Goal: Check status: Check status

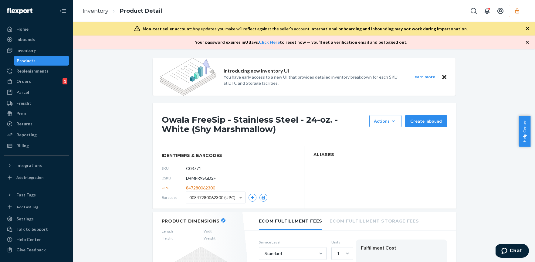
scroll to position [320, 0]
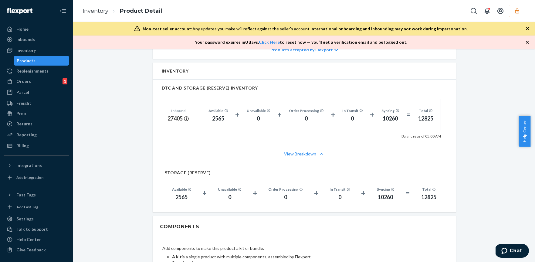
click at [516, 8] on icon "button" at bounding box center [517, 11] width 6 height 6
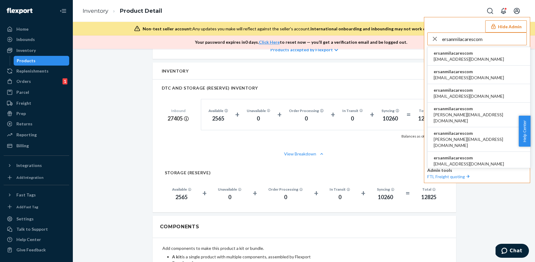
type input "ersanmilacarescom"
click at [477, 60] on li "ersanmilacarescom ammar.86q@gmail.com" at bounding box center [479, 56] width 103 height 19
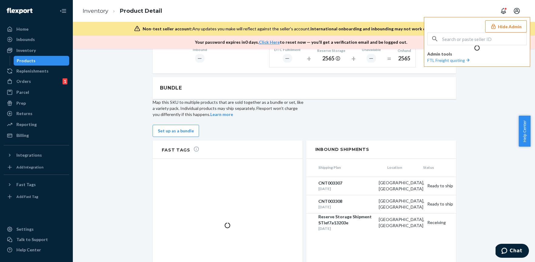
scroll to position [275, 0]
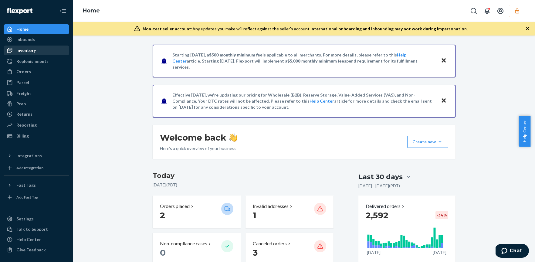
click at [31, 49] on div "Inventory" at bounding box center [25, 50] width 19 height 6
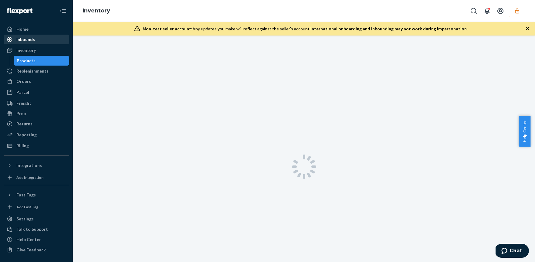
click at [34, 38] on div "Inbounds" at bounding box center [25, 39] width 19 height 6
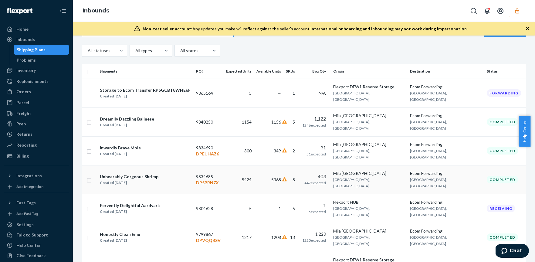
scroll to position [17, 0]
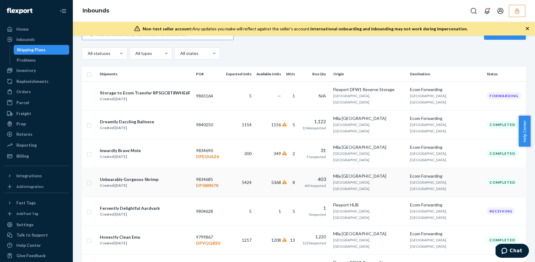
click at [283, 168] on td "5368" at bounding box center [268, 182] width 29 height 29
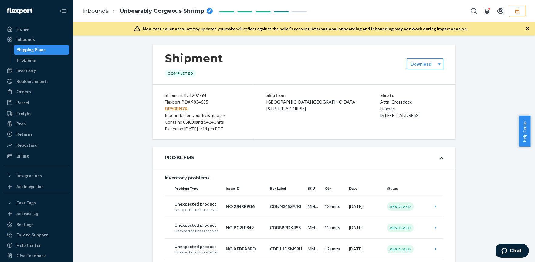
click at [194, 101] on div "Flexport PO# 9834685 DP5BRN7X" at bounding box center [203, 105] width 77 height 13
copy div "9834685"
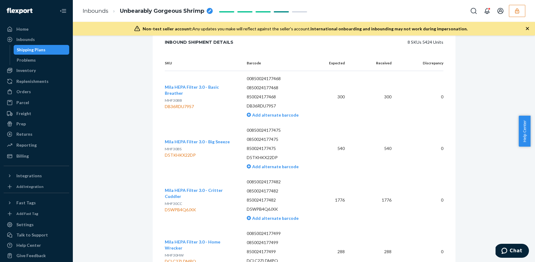
scroll to position [1704, 0]
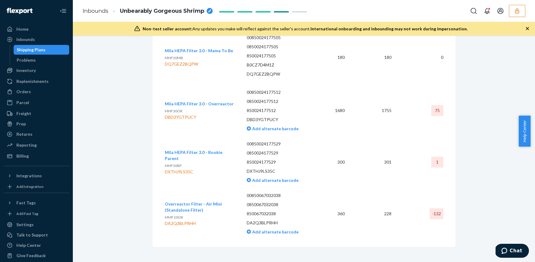
click at [196, 220] on div "DA2Q3BLPRHH" at bounding box center [201, 223] width 73 height 6
click at [181, 220] on div "DA2Q3BLPRHH" at bounding box center [201, 223] width 73 height 6
click at [180, 220] on div "DA2Q3BLPRHH" at bounding box center [201, 223] width 73 height 6
copy div "DA2Q3BLPRHH"
drag, startPoint x: 204, startPoint y: 229, endPoint x: 167, endPoint y: 212, distance: 40.1
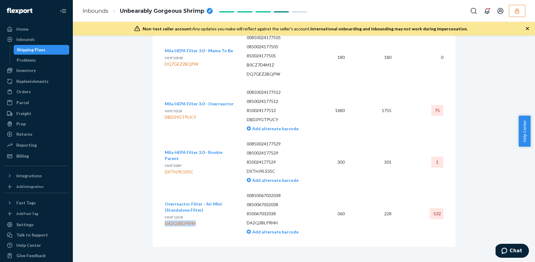
click at [203, 229] on td "Overreactor Filter - Air Mini (Standalone Filter) MMF10OR DA2Q3BLPRHH" at bounding box center [203, 214] width 77 height 52
click at [167, 215] on span "MMF10OR" at bounding box center [174, 217] width 18 height 5
copy span "MMF10OR"
click at [346, 207] on td "360" at bounding box center [334, 214] width 30 height 52
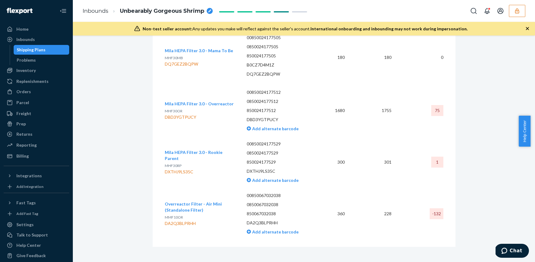
click at [347, 207] on td "360" at bounding box center [334, 214] width 30 height 52
click at [173, 220] on div "DA2Q3BLPRHH" at bounding box center [201, 223] width 73 height 6
copy div "DA2Q3BLPRHH"
click at [25, 34] on ul "Home Inbounds Shipping Plans Problems Inventory Products Replenishments Orders …" at bounding box center [37, 92] width 66 height 137
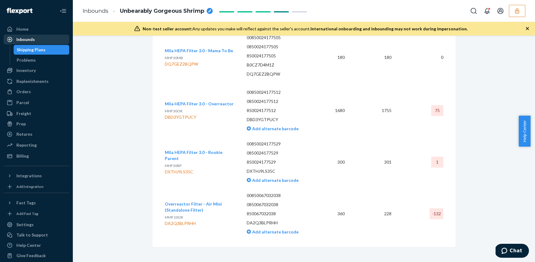
click at [25, 41] on div "Inbounds" at bounding box center [25, 39] width 19 height 6
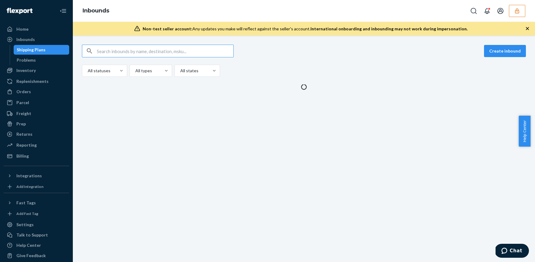
click at [121, 50] on input "text" at bounding box center [165, 51] width 137 height 12
type input "DA2Q3BLPRHH"
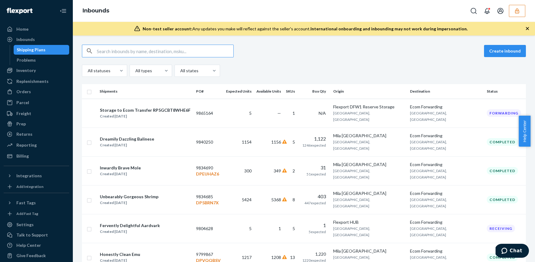
click at [48, 49] on div "Shipping Plans" at bounding box center [41, 50] width 55 height 8
click at [120, 49] on input "text" at bounding box center [165, 51] width 137 height 12
paste input "DA2Q3BLPRHH"
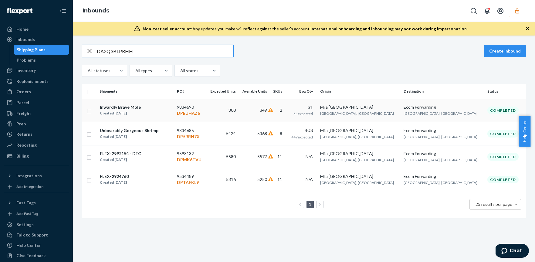
type input "DA2Q3BLPRHH"
click at [172, 106] on div "Inwardly Brave Mole Created Jun 30, 2025" at bounding box center [136, 110] width 73 height 13
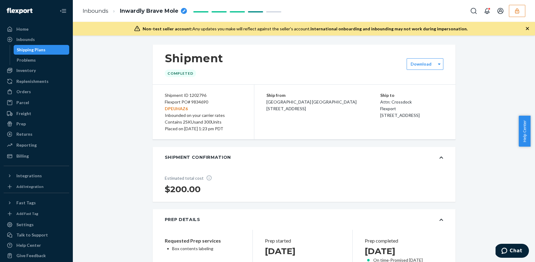
scroll to position [206, 0]
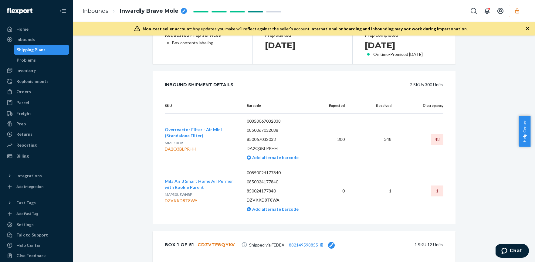
click at [389, 149] on td "348" at bounding box center [373, 139] width 47 height 52
click at [230, 142] on p "MMF10OR" at bounding box center [201, 143] width 73 height 6
click at [195, 149] on div "DA2Q3BLPRHH" at bounding box center [201, 149] width 73 height 6
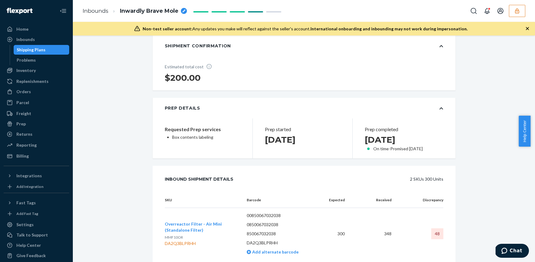
scroll to position [7, 0]
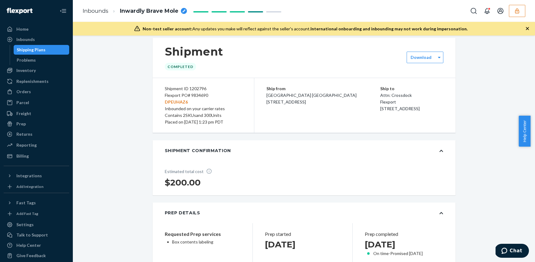
click at [199, 95] on div "Flexport PO# 9834690 DPEUHAZ6" at bounding box center [203, 98] width 77 height 13
copy div "9834690"
click at [107, 11] on link "Inbounds" at bounding box center [96, 11] width 26 height 7
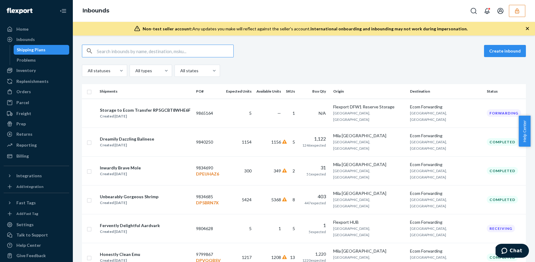
click at [158, 50] on input "text" at bounding box center [165, 51] width 137 height 12
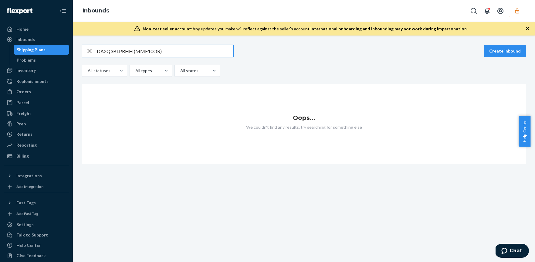
drag, startPoint x: 173, startPoint y: 55, endPoint x: 133, endPoint y: 52, distance: 40.5
click at [133, 52] on input "DA2Q3BLPRHH (MMF10OR)" at bounding box center [165, 51] width 137 height 12
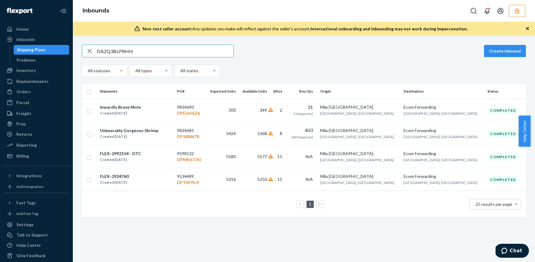
type input "DA2Q3BLPRHH"
click at [161, 134] on div "Unbearably Gorgeous Shrimp Created Jun 30, 2025" at bounding box center [136, 133] width 73 height 13
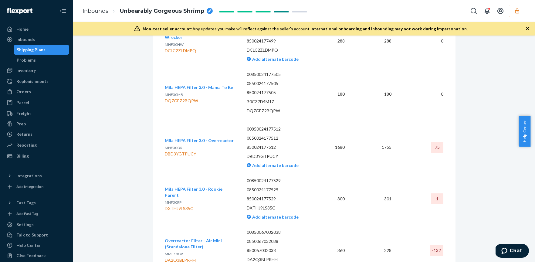
scroll to position [1684, 0]
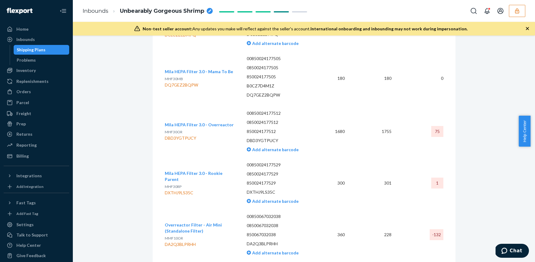
drag, startPoint x: 188, startPoint y: 135, endPoint x: 193, endPoint y: 134, distance: 4.6
click at [189, 135] on div "DBD3YGTPUCY" at bounding box center [199, 138] width 69 height 6
drag, startPoint x: 198, startPoint y: 135, endPoint x: 163, endPoint y: 135, distance: 34.9
click at [165, 135] on div "DBD3YGTPUCY" at bounding box center [199, 138] width 69 height 6
copy div "DBD3YGTPUCY"
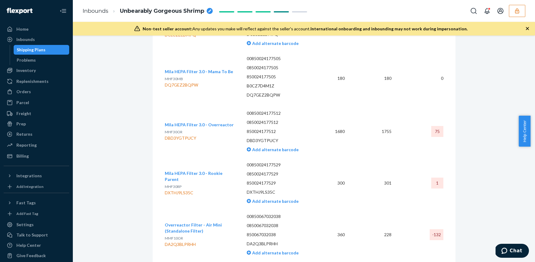
drag, startPoint x: 219, startPoint y: 138, endPoint x: 192, endPoint y: 138, distance: 27.3
click at [219, 138] on td "Mila HEPA Filter 3.0 - Overreactor MHF30OR DBD3YGTPUCY" at bounding box center [203, 132] width 77 height 52
click at [171, 130] on span "MHF30OR" at bounding box center [174, 132] width 18 height 5
copy span "MHF30OR"
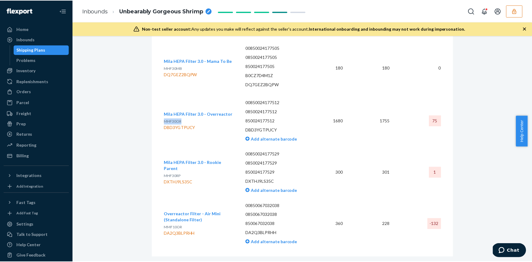
scroll to position [1704, 0]
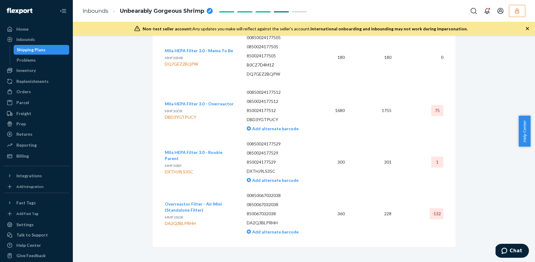
click at [184, 114] on div "DBD3YGTPUCY" at bounding box center [199, 117] width 69 height 6
copy div "DBD3YGTPUCY"
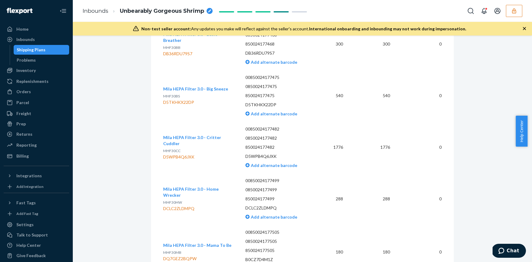
scroll to position [1518, 0]
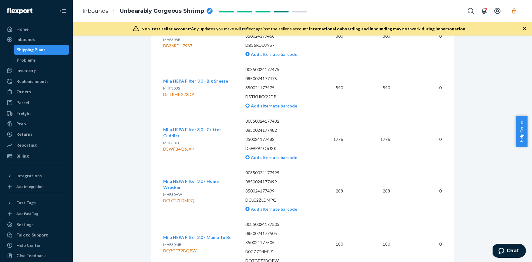
click at [23, 49] on div "Shipping Plans" at bounding box center [31, 50] width 29 height 6
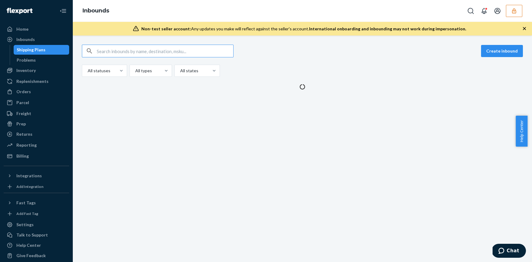
click at [150, 50] on input "text" at bounding box center [165, 51] width 137 height 12
type input "9840250"
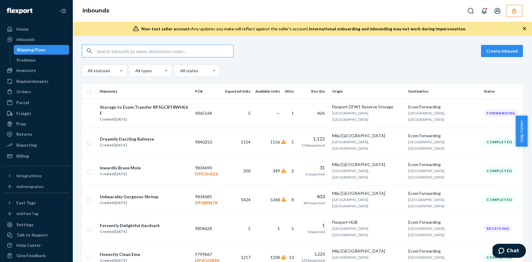
click at [145, 52] on input "text" at bounding box center [165, 51] width 137 height 12
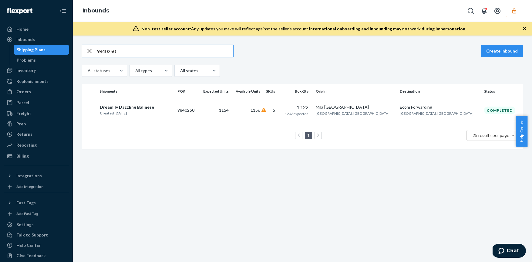
type input "9840250"
click at [175, 101] on td "Dreamily Dazzling Balinese Created Jul 2, 2025" at bounding box center [136, 110] width 78 height 23
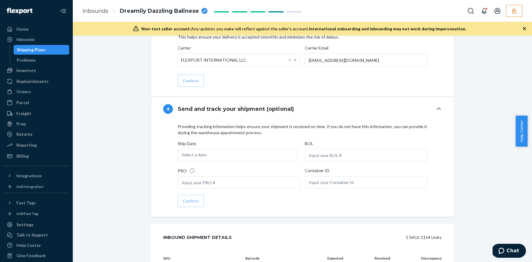
scroll to position [648, 0]
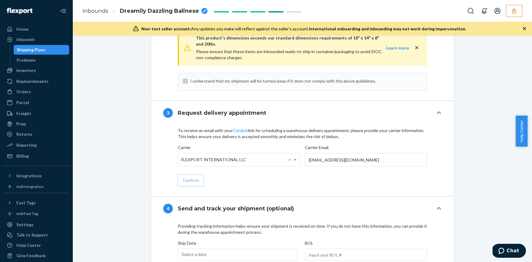
click at [512, 14] on button "button" at bounding box center [514, 11] width 16 height 12
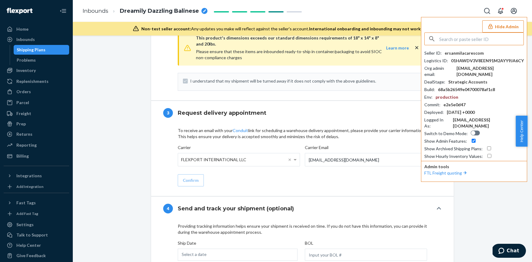
click at [451, 38] on input "text" at bounding box center [481, 39] width 84 height 12
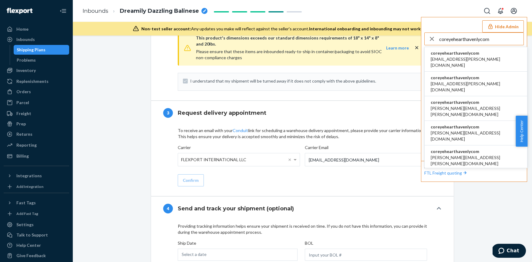
type input "coreyehearthavenlycom"
click at [476, 53] on span "coreyehearthavenlycom" at bounding box center [476, 53] width 90 height 6
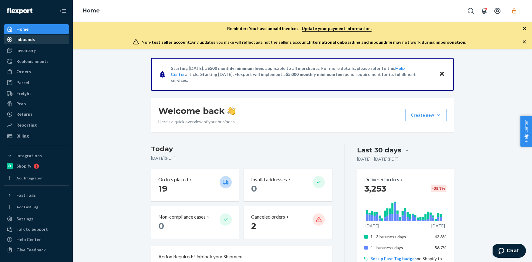
click at [23, 39] on div "Inbounds" at bounding box center [25, 39] width 19 height 6
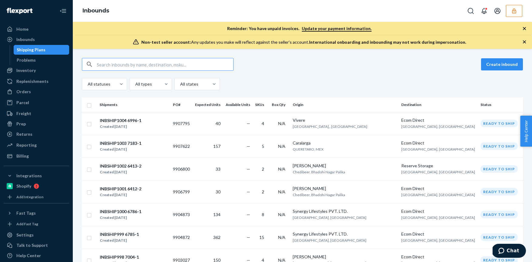
click at [139, 65] on input "text" at bounding box center [165, 64] width 137 height 12
type input "PO9881867"
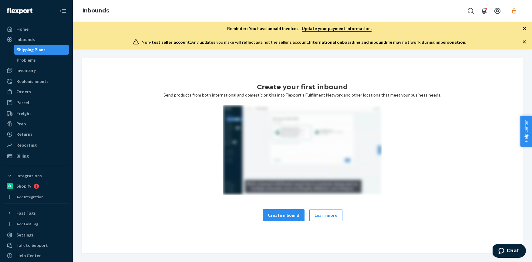
click at [105, 65] on div "Create your first inbound Send products from both international and domestic or…" at bounding box center [302, 155] width 441 height 195
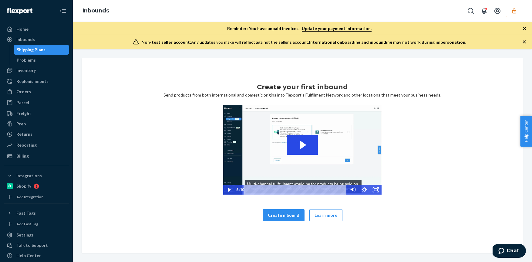
click at [42, 48] on div "Shipping Plans" at bounding box center [31, 50] width 29 height 6
click at [30, 50] on div "Shipping Plans" at bounding box center [31, 50] width 29 height 6
click at [33, 60] on div "Problems" at bounding box center [26, 60] width 19 height 6
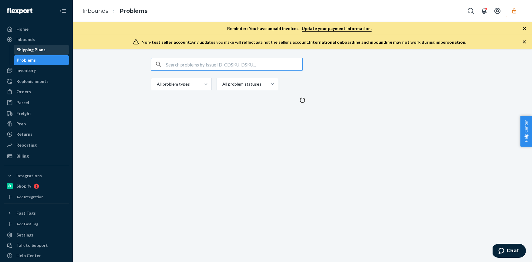
click at [31, 53] on div "Shipping Plans" at bounding box center [41, 50] width 55 height 8
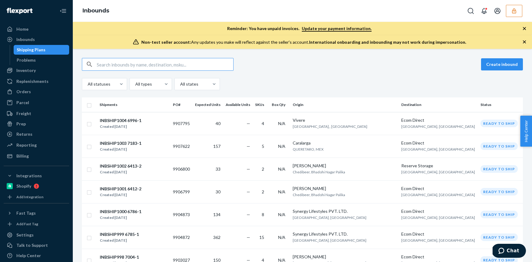
click at [113, 62] on input "text" at bounding box center [165, 64] width 137 height 12
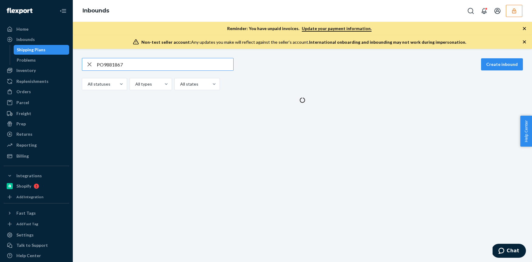
click at [103, 65] on input "PO9881867" at bounding box center [165, 64] width 137 height 12
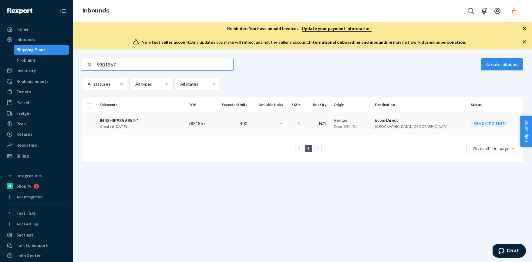
type input "9881867"
click at [166, 120] on div "INBSHIP985 6852-1 Created Jul 31, 2025" at bounding box center [142, 123] width 84 height 13
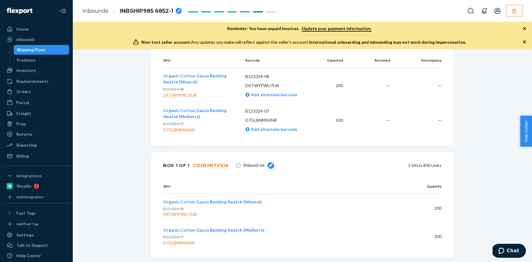
scroll to position [169, 0]
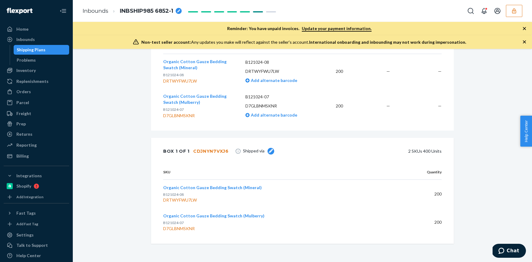
click at [202, 187] on span "Organic Cotton Gauze Bedding Swatch (Mineral)" at bounding box center [212, 187] width 99 height 5
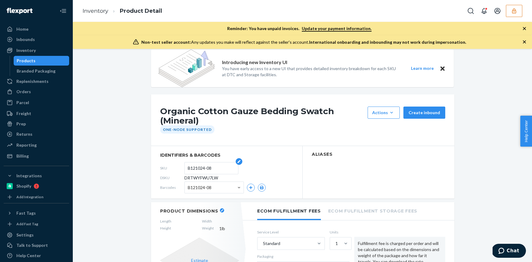
scroll to position [10, 0]
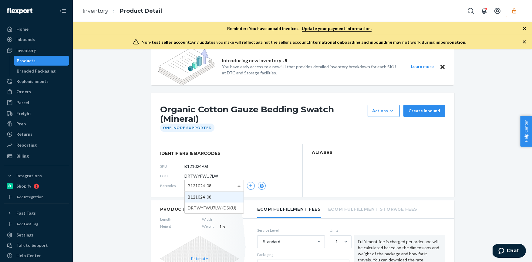
click at [236, 186] on span at bounding box center [240, 185] width 8 height 11
click at [29, 41] on div "Inbounds" at bounding box center [25, 39] width 19 height 6
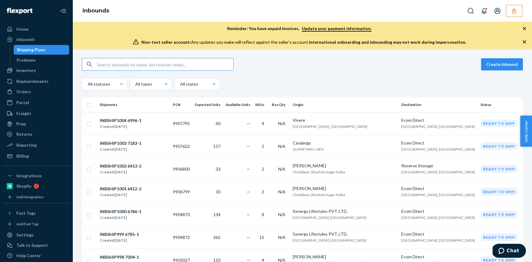
click at [124, 56] on div "Create inbound All statuses All types All states Shipments PO# Expected Units A…" at bounding box center [302, 155] width 459 height 213
click at [120, 63] on input "text" at bounding box center [165, 64] width 137 height 12
paste input "Barcodes not showing in SP, unable to receive"
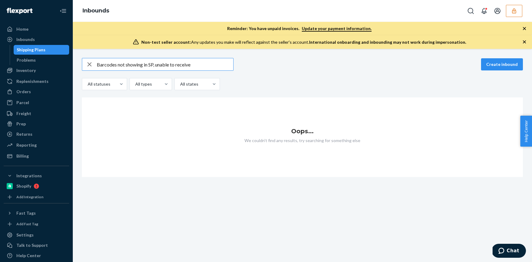
type input "Barcodes not showing in SP, unable to receive"
click at [138, 59] on input "Barcodes not showing in SP, unable to receive" at bounding box center [165, 64] width 137 height 12
click at [90, 63] on icon "button" at bounding box center [89, 64] width 4 height 4
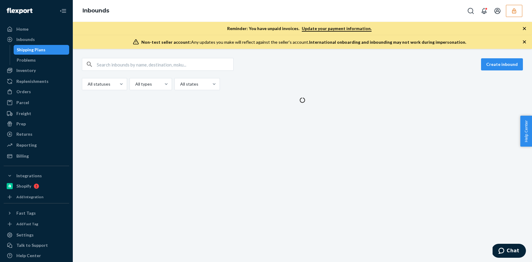
click at [110, 64] on input "text" at bounding box center [165, 64] width 137 height 12
paste input "9881867"
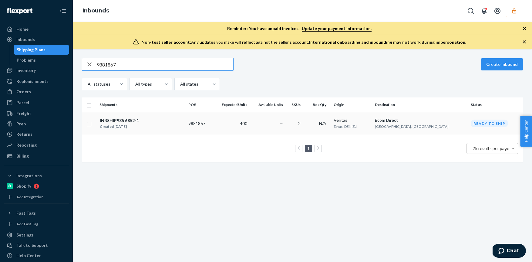
type input "9881867"
click at [132, 125] on div "Created Jul 31, 2025" at bounding box center [119, 127] width 39 height 6
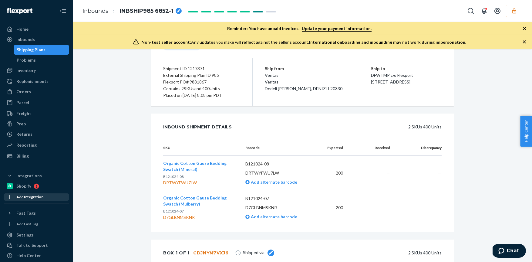
scroll to position [99, 0]
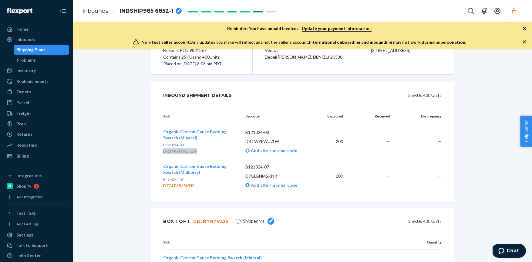
drag, startPoint x: 201, startPoint y: 151, endPoint x: 161, endPoint y: 152, distance: 39.5
click at [163, 152] on div "DRTWYFWU7LW" at bounding box center [199, 151] width 73 height 6
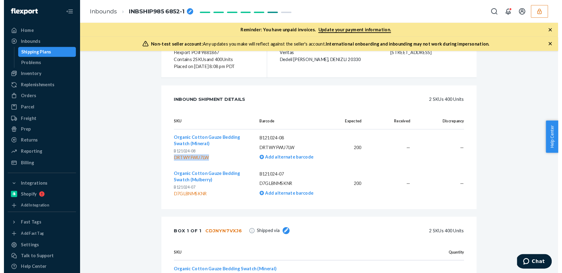
scroll to position [170, 0]
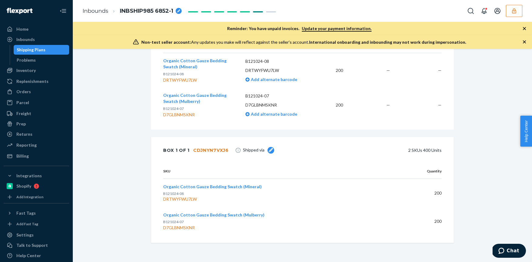
click at [203, 206] on td "Organic Cotton Gauze Bedding Swatch (Mineral) B121024-08 DRTWYFWU7LW" at bounding box center [280, 193] width 235 height 29
drag, startPoint x: 200, startPoint y: 200, endPoint x: 162, endPoint y: 200, distance: 37.6
click at [163, 200] on div "DRTWYFWU7LW" at bounding box center [278, 199] width 230 height 6
copy div "DRTWYFWU7LW"
drag, startPoint x: 198, startPoint y: 227, endPoint x: 162, endPoint y: 229, distance: 35.9
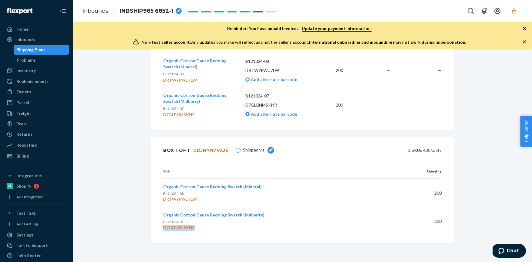
click at [163, 229] on div "D7GLBNMSKNR" at bounding box center [278, 228] width 230 height 6
copy div "D7GLBNMSKNR"
drag, startPoint x: 182, startPoint y: 195, endPoint x: 161, endPoint y: 196, distance: 21.3
click at [163, 196] on p "B121024-08" at bounding box center [278, 193] width 230 height 5
copy span "B121024-08"
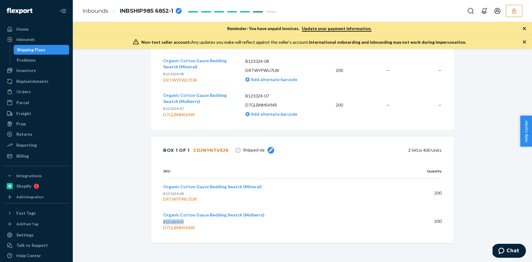
drag, startPoint x: 182, startPoint y: 222, endPoint x: 162, endPoint y: 222, distance: 20.0
click at [163, 222] on p "B121024-07" at bounding box center [278, 221] width 230 height 5
copy span "B121024-07"
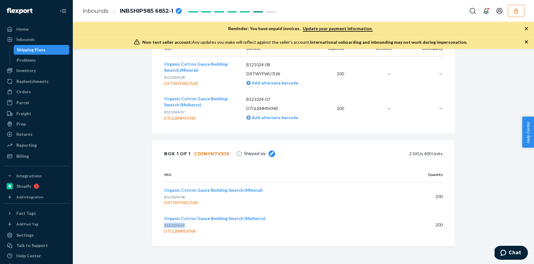
scroll to position [168, 0]
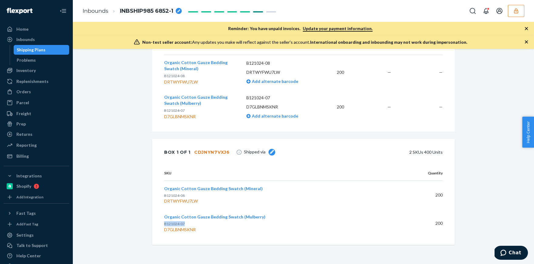
click at [28, 48] on div "Shipping Plans" at bounding box center [31, 50] width 29 height 6
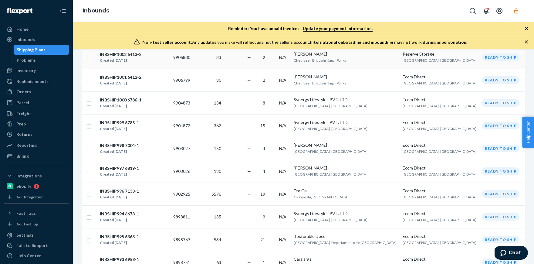
scroll to position [111, 0]
click at [516, 12] on icon "button" at bounding box center [516, 11] width 6 height 6
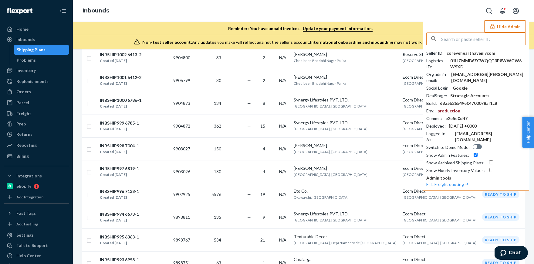
click at [486, 37] on input "text" at bounding box center [483, 39] width 84 height 12
type input "e"
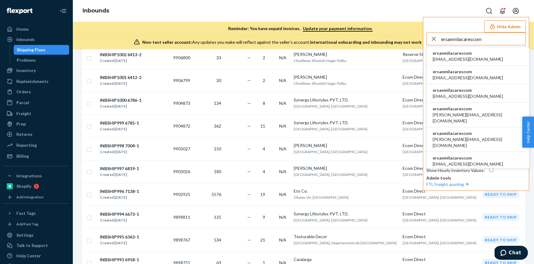
type input "ersanmilacarescom"
click at [468, 54] on span "ersanmilacarescom" at bounding box center [468, 53] width 70 height 6
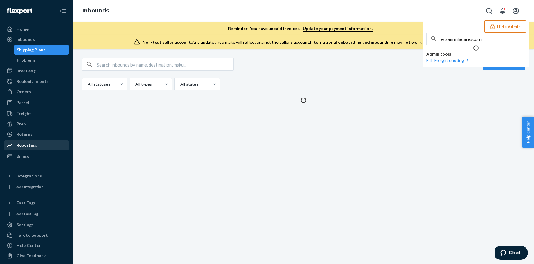
scroll to position [0, 0]
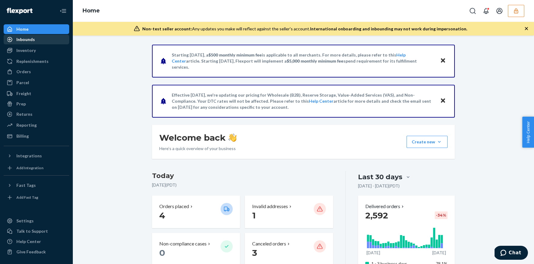
click at [17, 37] on div "Inbounds" at bounding box center [25, 39] width 19 height 6
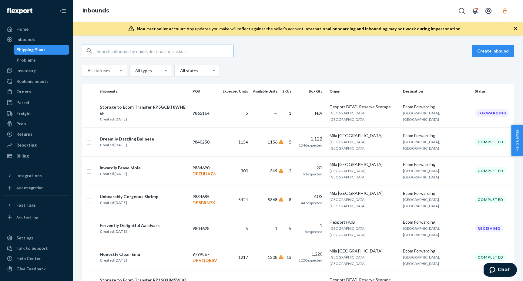
click at [104, 52] on input "text" at bounding box center [165, 51] width 137 height 12
paste input "DQ4S994HNF"
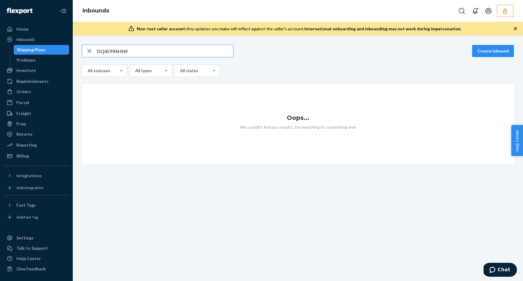
type input "DQ4S994HNF"
click at [505, 9] on icon "button" at bounding box center [506, 11] width 6 height 6
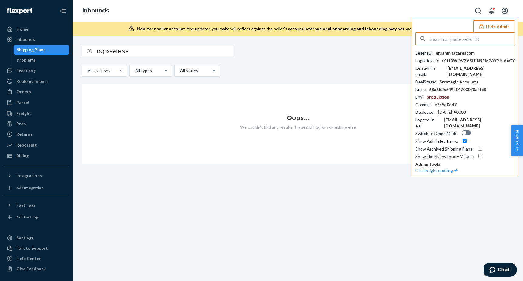
click at [460, 42] on input "text" at bounding box center [473, 39] width 84 height 12
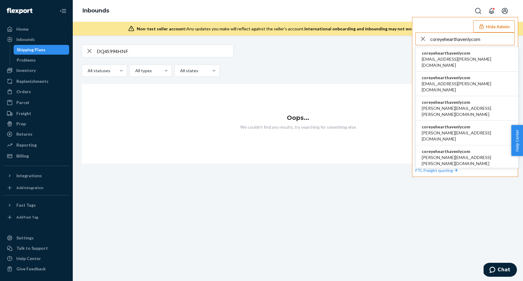
type input "coreyehearthavenlycom"
click at [456, 60] on span "[EMAIL_ADDRESS][PERSON_NAME][DOMAIN_NAME]" at bounding box center [467, 62] width 90 height 12
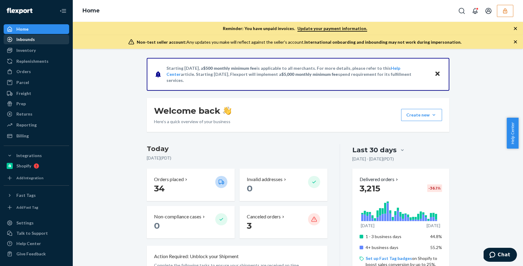
click at [41, 41] on div "Inbounds" at bounding box center [36, 39] width 64 height 8
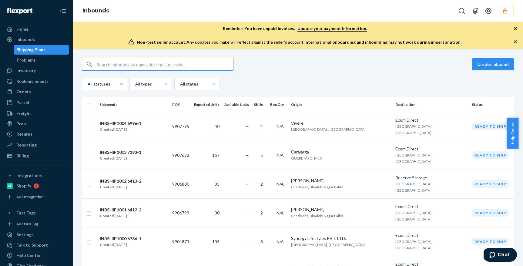
click at [127, 69] on input "text" at bounding box center [165, 64] width 137 height 12
click at [124, 66] on input "text" at bounding box center [165, 64] width 137 height 12
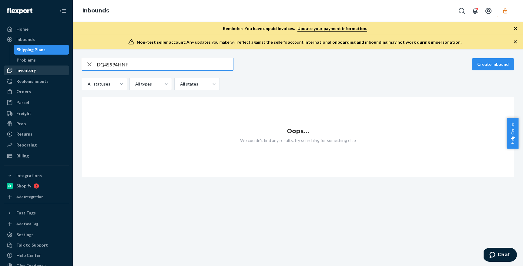
type input "DQ4S994HNF"
click at [22, 69] on div "Inventory" at bounding box center [25, 70] width 19 height 6
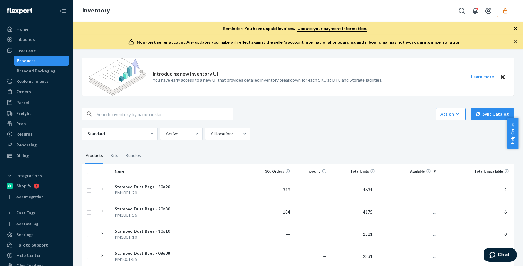
click at [112, 112] on input "text" at bounding box center [165, 114] width 137 height 12
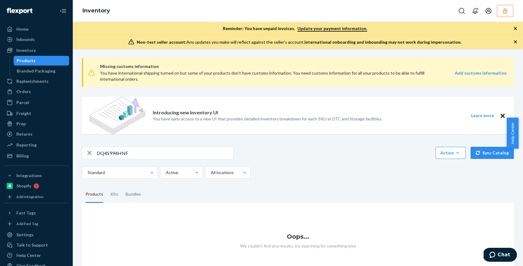
drag, startPoint x: 501, startPoint y: 2, endPoint x: 507, endPoint y: 4, distance: 6.6
click at [501, 2] on div "Inventory" at bounding box center [298, 11] width 451 height 22
click at [506, 7] on button "button" at bounding box center [505, 11] width 16 height 12
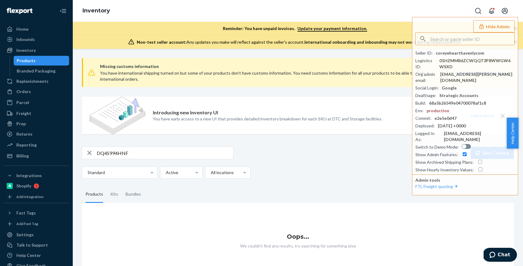
click at [409, 9] on div "Inventory Hide Admin Seller ID : coreyehearthavenlycom Logistics ID : 01HZMMB6Z…" at bounding box center [298, 11] width 451 height 22
click at [34, 63] on div "Products" at bounding box center [41, 60] width 55 height 8
click at [138, 153] on input "DQ4S994HNF" at bounding box center [165, 153] width 137 height 12
click at [137, 153] on input "DQ4S994HNF" at bounding box center [165, 153] width 137 height 12
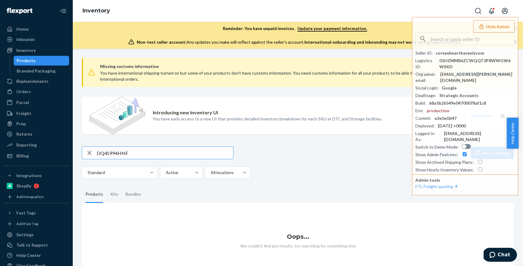
click at [147, 154] on input "DQ4S994HNF" at bounding box center [165, 153] width 137 height 12
paste input "84630210"
type input "84630210"
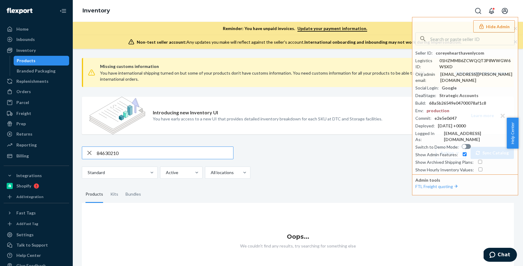
click at [33, 88] on div "Orders" at bounding box center [36, 91] width 64 height 8
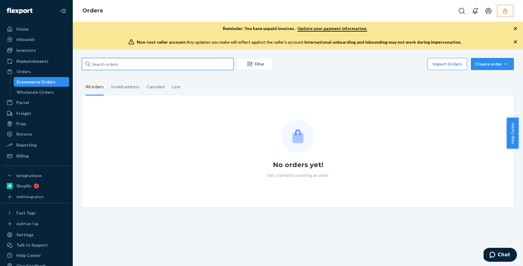
click at [123, 62] on input "text" at bounding box center [158, 64] width 152 height 12
paste input "84630210"
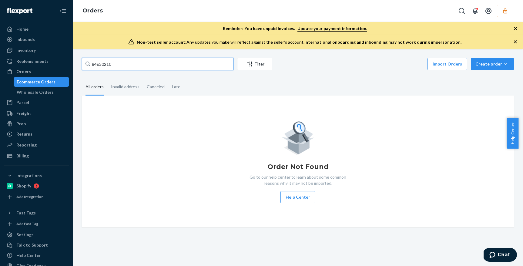
click at [129, 64] on input "84630210" at bounding box center [158, 64] width 152 height 12
type input "84630210"
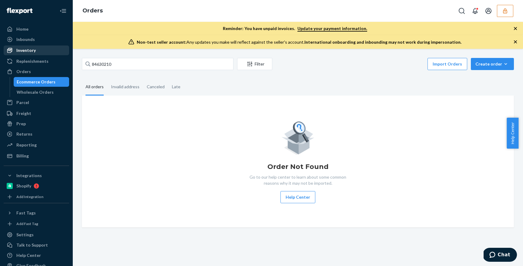
click at [36, 54] on div "Inventory" at bounding box center [36, 50] width 64 height 8
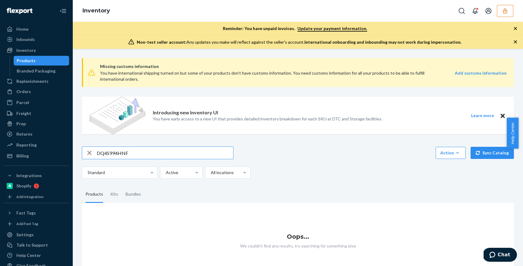
click at [85, 153] on div "button" at bounding box center [89, 153] width 15 height 12
click at [123, 153] on input "text" at bounding box center [165, 153] width 137 height 12
paste input "DQ4S994HNF"
click at [132, 154] on input "DQ4S994HNF" at bounding box center [165, 153] width 137 height 12
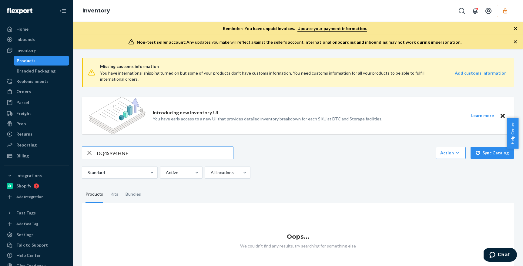
click at [132, 154] on input "DQ4S994HNF" at bounding box center [165, 153] width 137 height 12
paste input "84630210"
type input "84630210"
click at [47, 97] on div "Orders Ecommerce Orders Wholesale Orders" at bounding box center [37, 92] width 66 height 10
click at [45, 93] on div "Orders" at bounding box center [36, 91] width 64 height 8
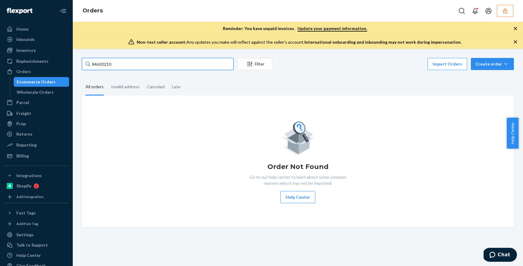
click at [126, 65] on input "84630210" at bounding box center [158, 64] width 152 height 12
click at [463, 14] on icon "Open Search Box" at bounding box center [462, 10] width 7 height 7
click at [413, 8] on input "Search Input" at bounding box center [417, 11] width 75 height 6
click at [411, 11] on input "Search Input" at bounding box center [417, 11] width 75 height 6
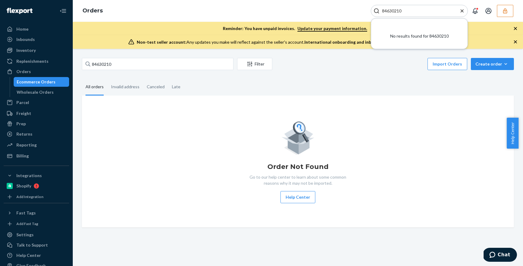
click at [404, 10] on input "84630210" at bounding box center [417, 11] width 75 height 6
paste input "DQ4S994HNF"
type input "DQ4S994HNF"
click at [507, 12] on icon "button" at bounding box center [506, 11] width 6 height 6
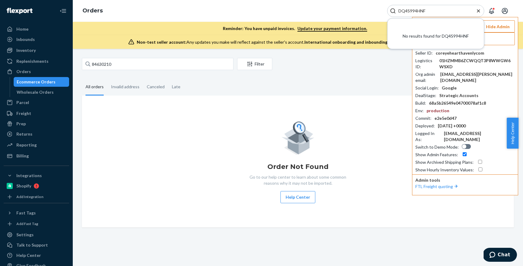
click at [476, 11] on icon "Close Search" at bounding box center [479, 11] width 6 height 6
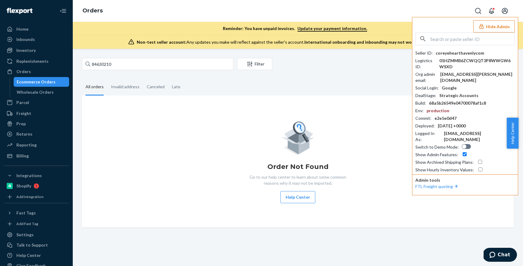
click at [460, 36] on input "text" at bounding box center [473, 39] width 84 height 12
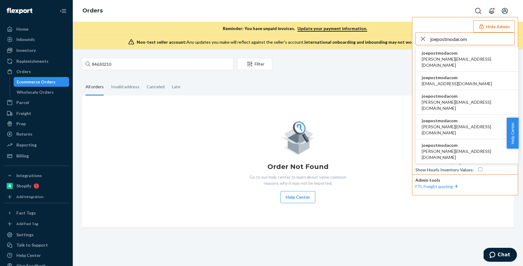
type input "joepostmodacom"
click at [457, 57] on span "adarsh@postmoda.com" at bounding box center [467, 62] width 90 height 12
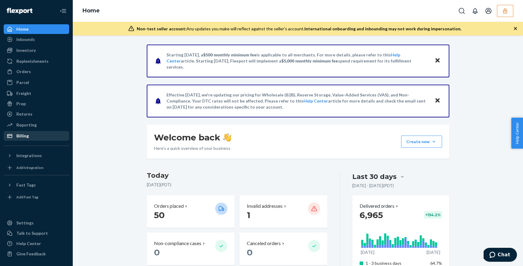
click at [35, 136] on div "Billing" at bounding box center [36, 136] width 64 height 8
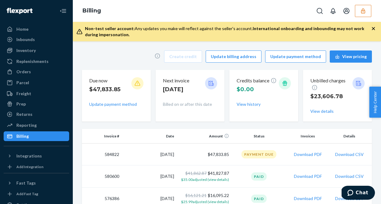
click at [365, 8] on icon "button" at bounding box center [363, 11] width 6 height 6
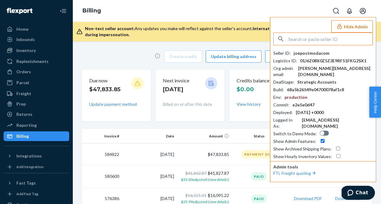
click at [332, 39] on input "text" at bounding box center [330, 39] width 84 height 12
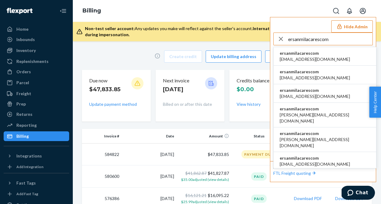
type input "ersanmilacarescom"
click at [324, 56] on li "ersanmilacarescom [EMAIL_ADDRESS][DOMAIN_NAME]" at bounding box center [325, 56] width 103 height 19
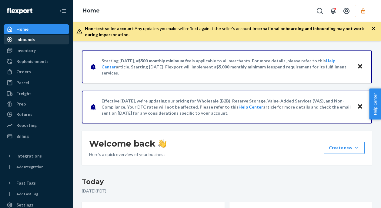
click at [29, 40] on div "Inbounds" at bounding box center [25, 39] width 19 height 6
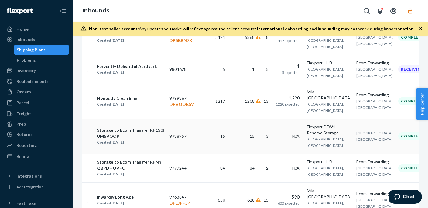
scroll to position [185, 0]
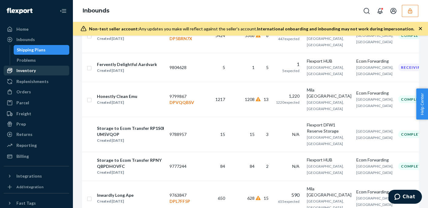
click at [33, 69] on div "Inventory" at bounding box center [25, 70] width 19 height 6
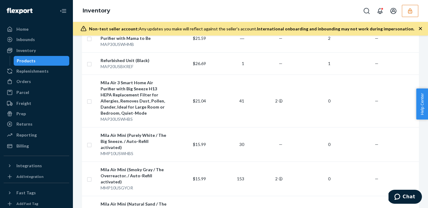
scroll to position [679, 0]
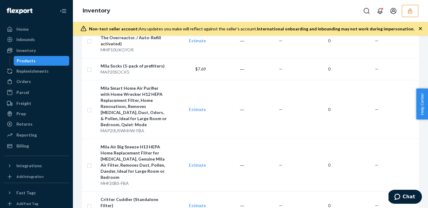
scroll to position [813, 0]
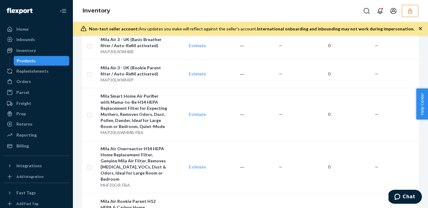
scroll to position [861, 0]
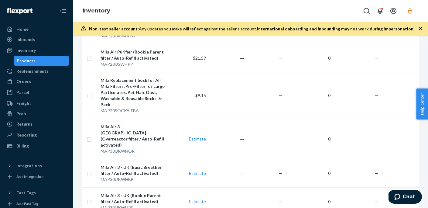
scroll to position [843, 0]
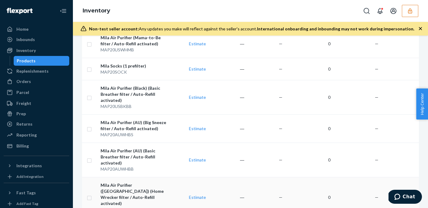
scroll to position [709, 0]
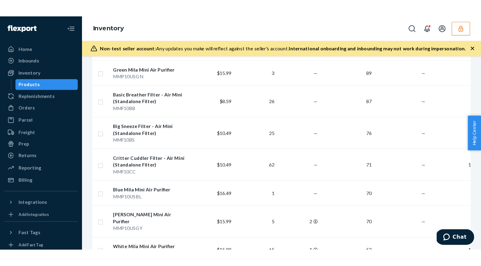
scroll to position [0, 0]
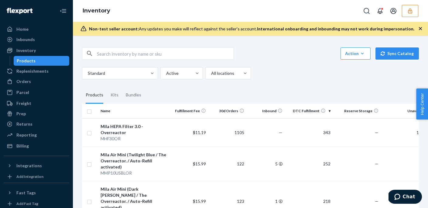
click at [279, 53] on div "Action Create product Create kit or bundle Bulk create products Bulk update pro…" at bounding box center [250, 53] width 337 height 13
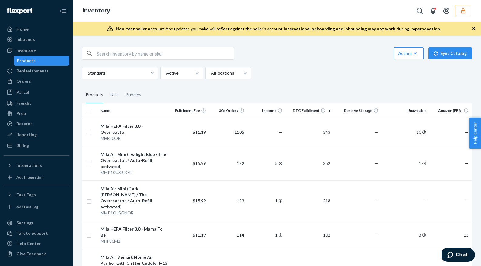
click at [381, 10] on icon "button" at bounding box center [463, 11] width 6 height 6
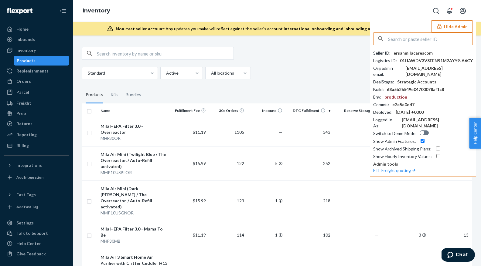
click at [381, 42] on input "text" at bounding box center [430, 39] width 84 height 12
type input "c"
click at [381, 38] on input "c" at bounding box center [430, 39] width 84 height 12
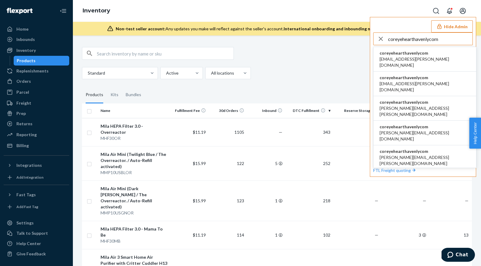
type input "coreyehearthavenlycom"
click at [381, 55] on span "coreyehearthavenlycom" at bounding box center [424, 53] width 90 height 6
